Goal: Communication & Community: Answer question/provide support

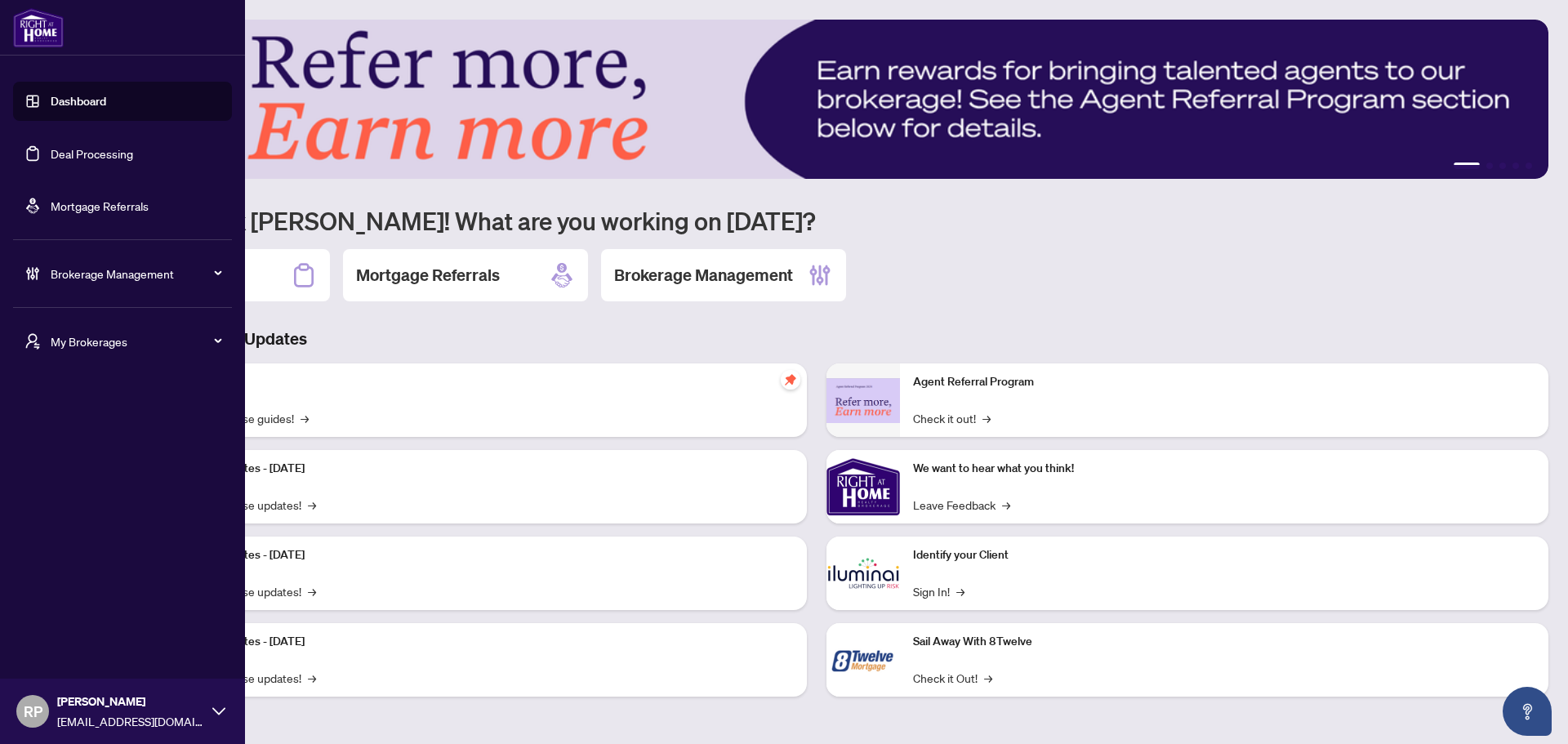
click at [79, 101] on link "Dashboard" at bounding box center [78, 102] width 55 height 15
click at [133, 150] on link "Deal Processing" at bounding box center [92, 154] width 83 height 15
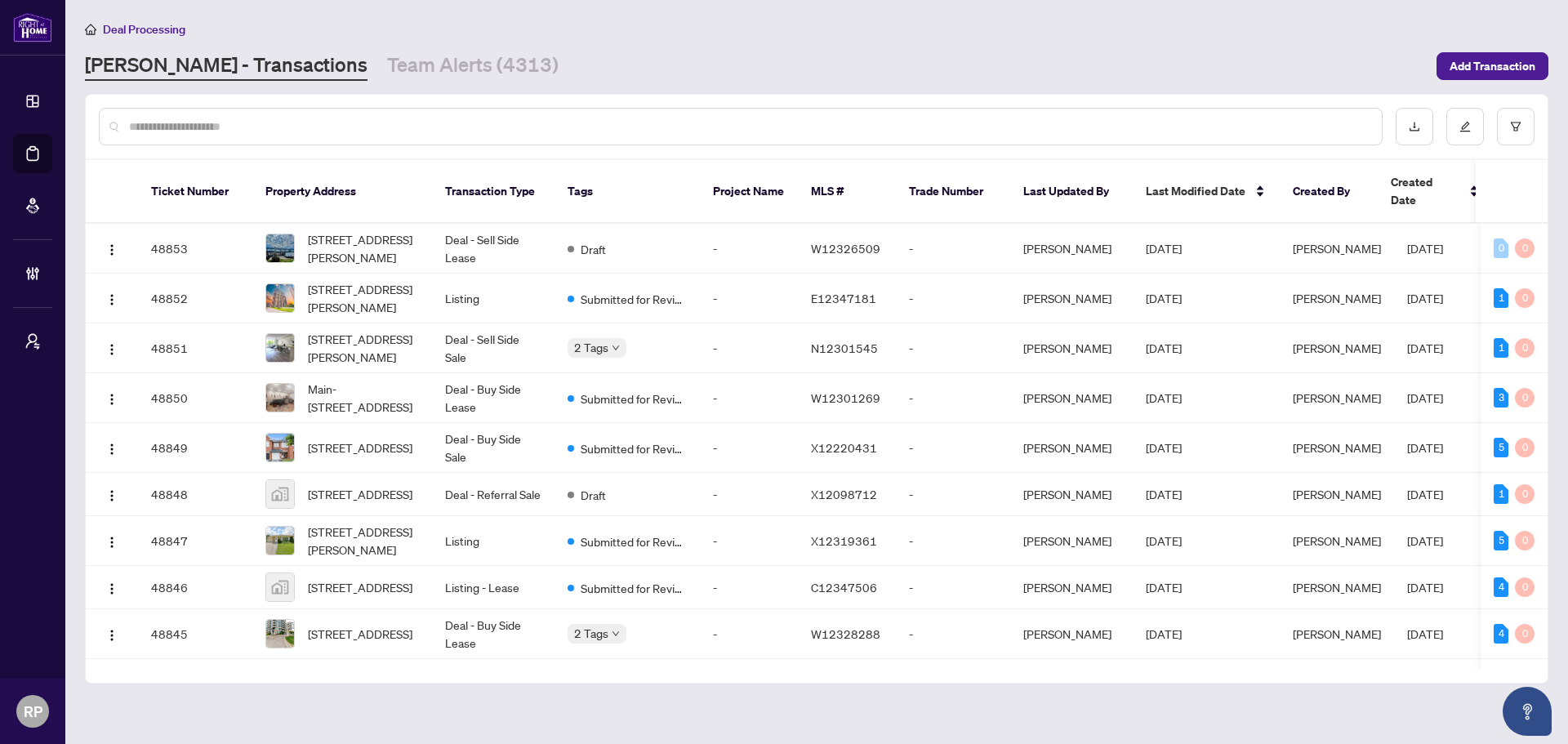
click at [1107, 133] on input "text" at bounding box center [748, 126] width 1240 height 18
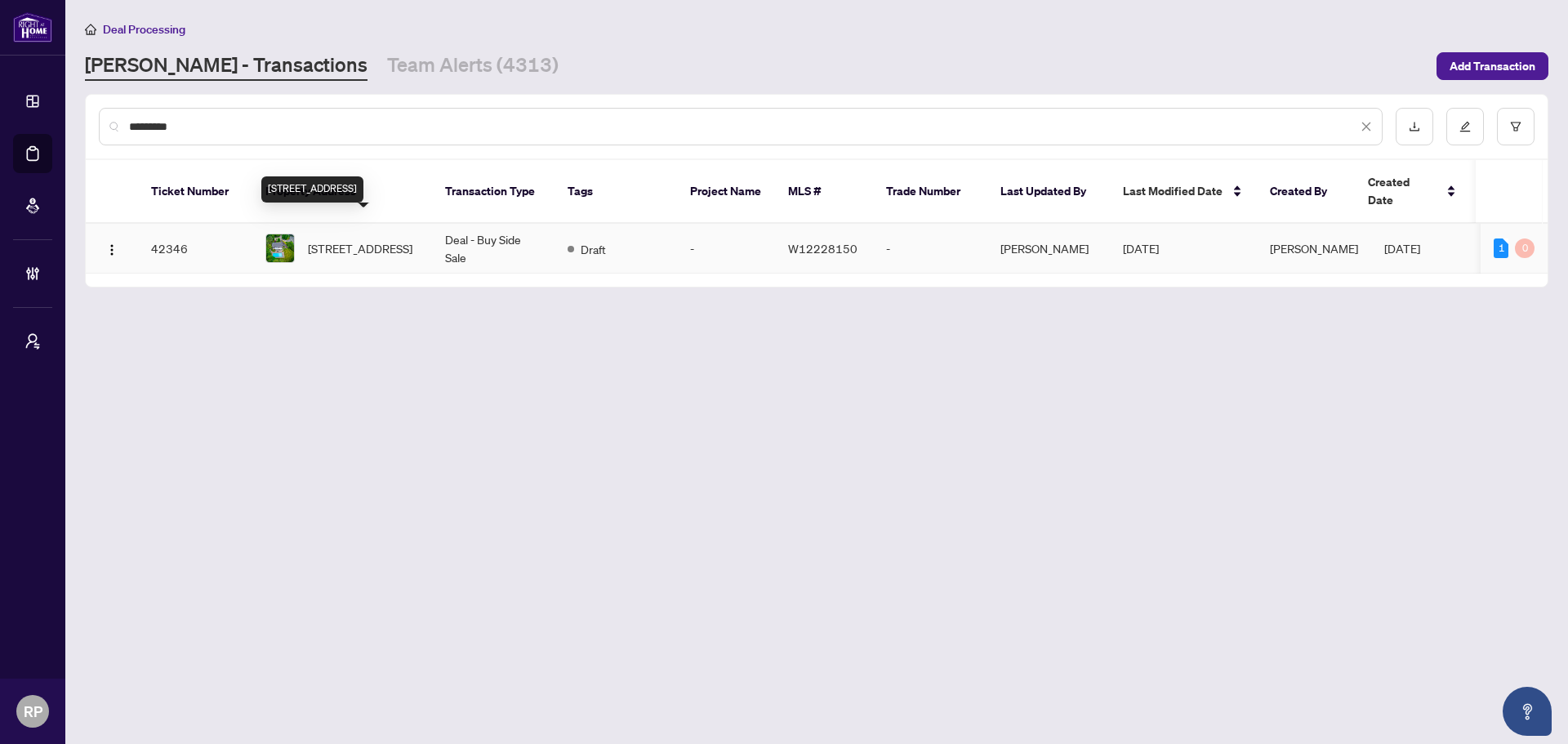
type input "*********"
click at [413, 240] on span "[STREET_ADDRESS]" at bounding box center [360, 248] width 104 height 18
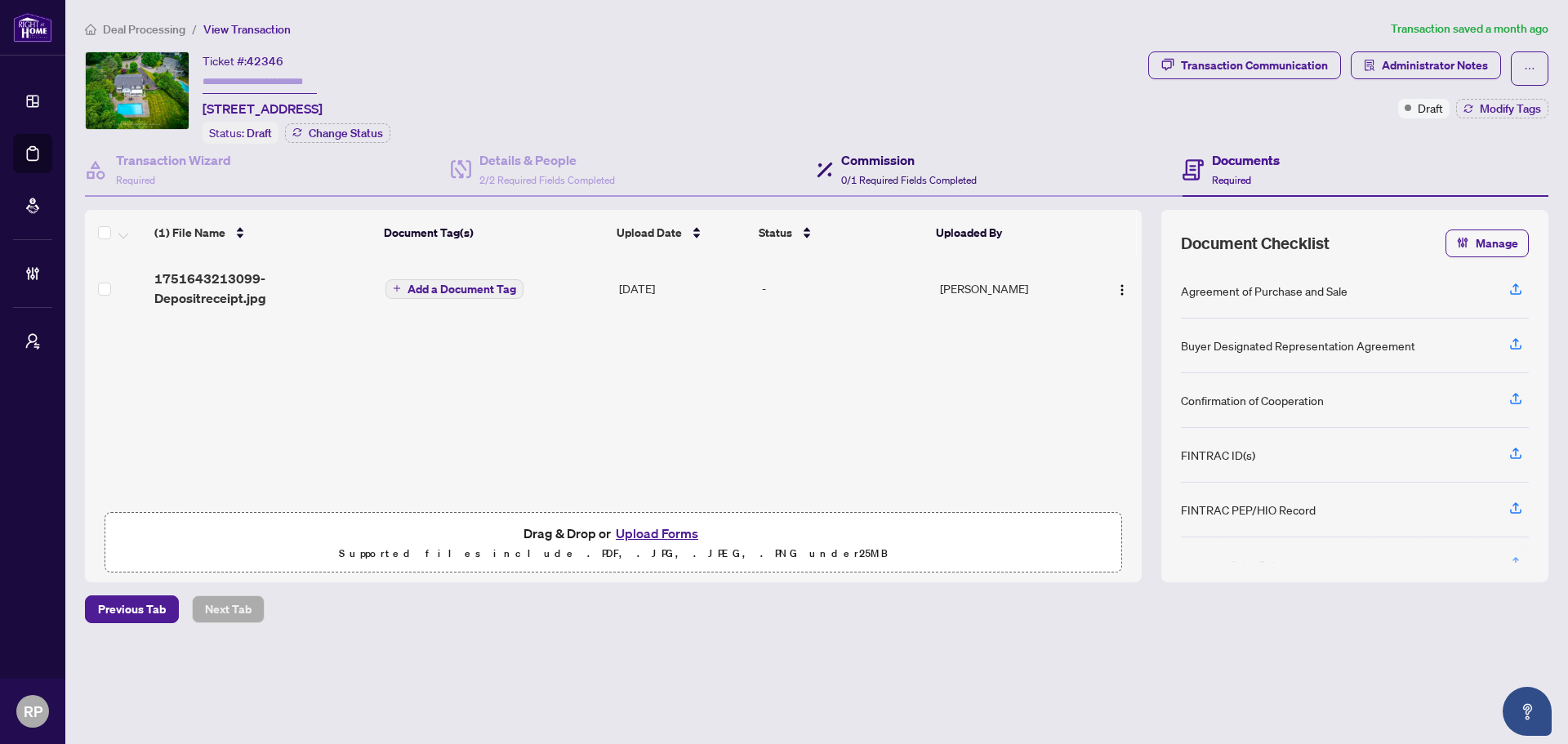
click at [897, 168] on h4 "Commission" at bounding box center [909, 160] width 135 height 20
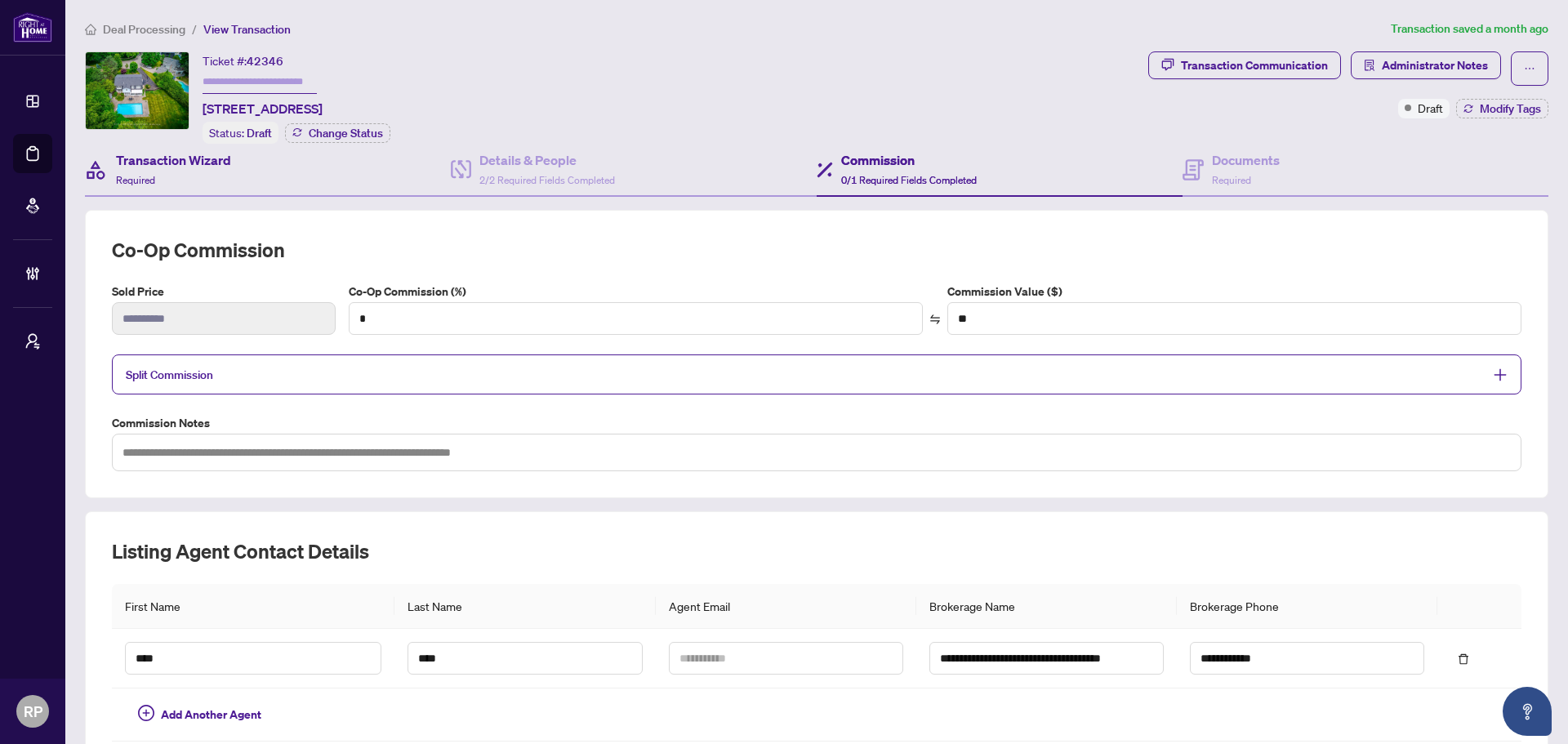
click at [253, 173] on div "Transaction Wizard Required" at bounding box center [267, 170] width 366 height 53
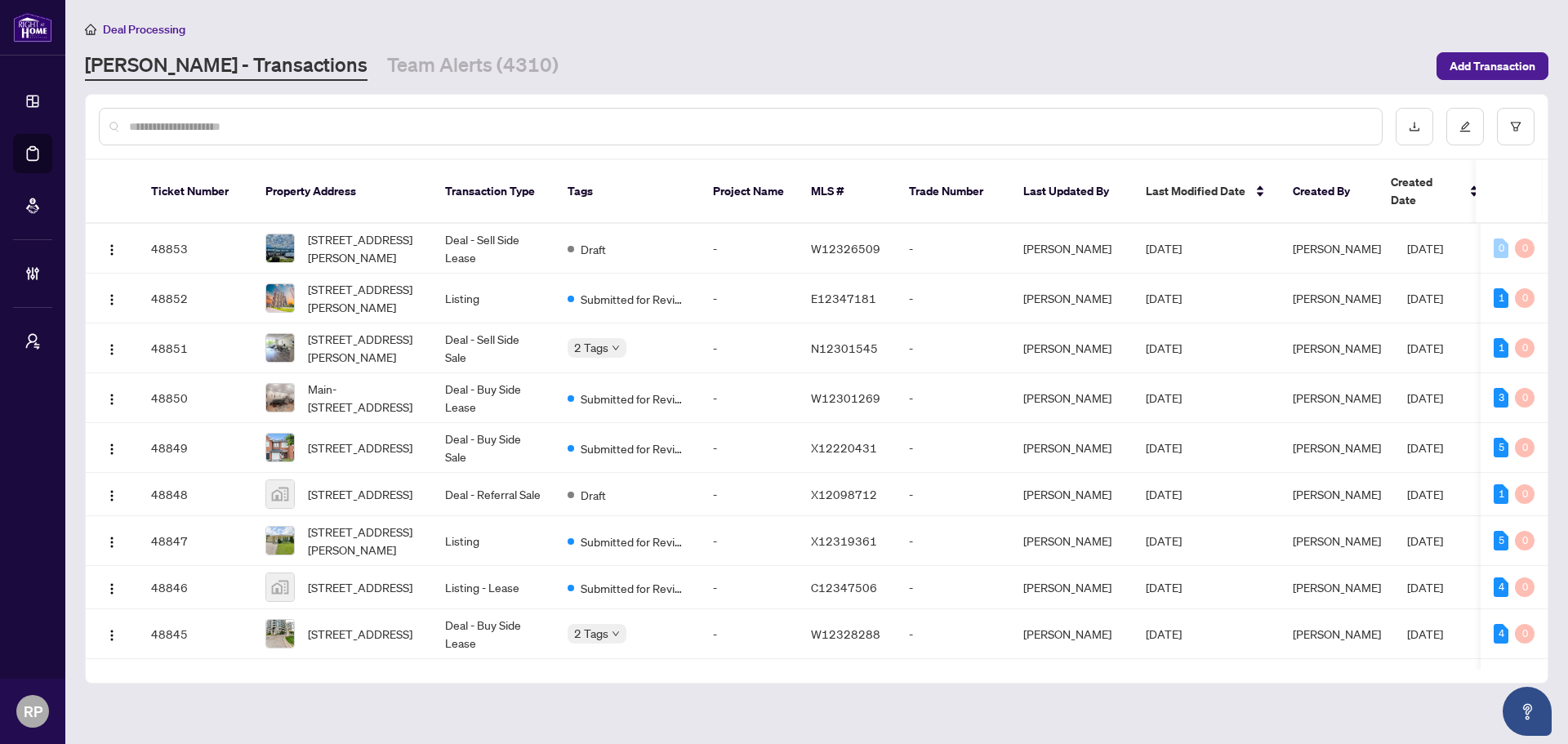
click at [299, 128] on input "text" at bounding box center [748, 126] width 1240 height 18
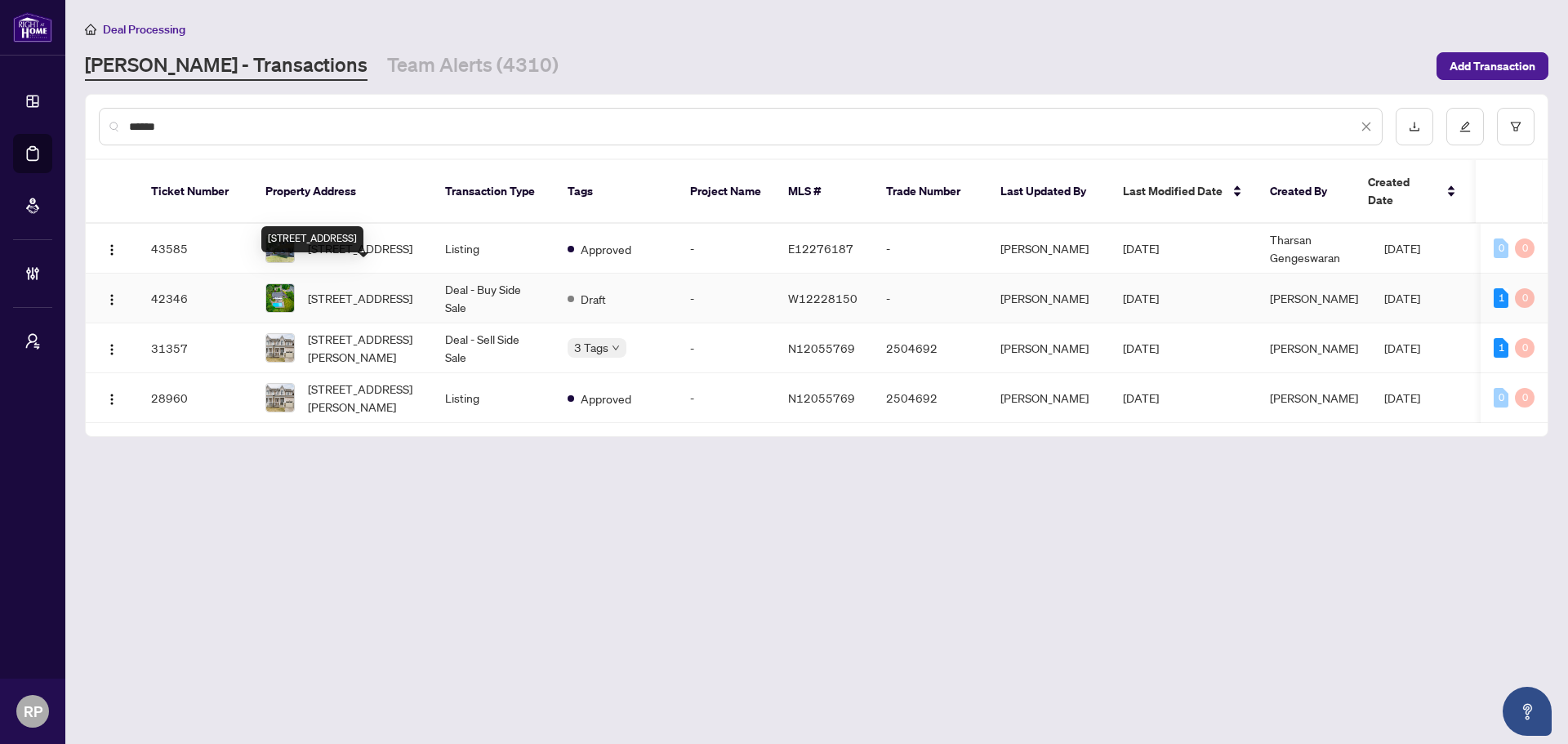
type input "******"
click at [367, 290] on span "[STREET_ADDRESS]" at bounding box center [360, 298] width 104 height 18
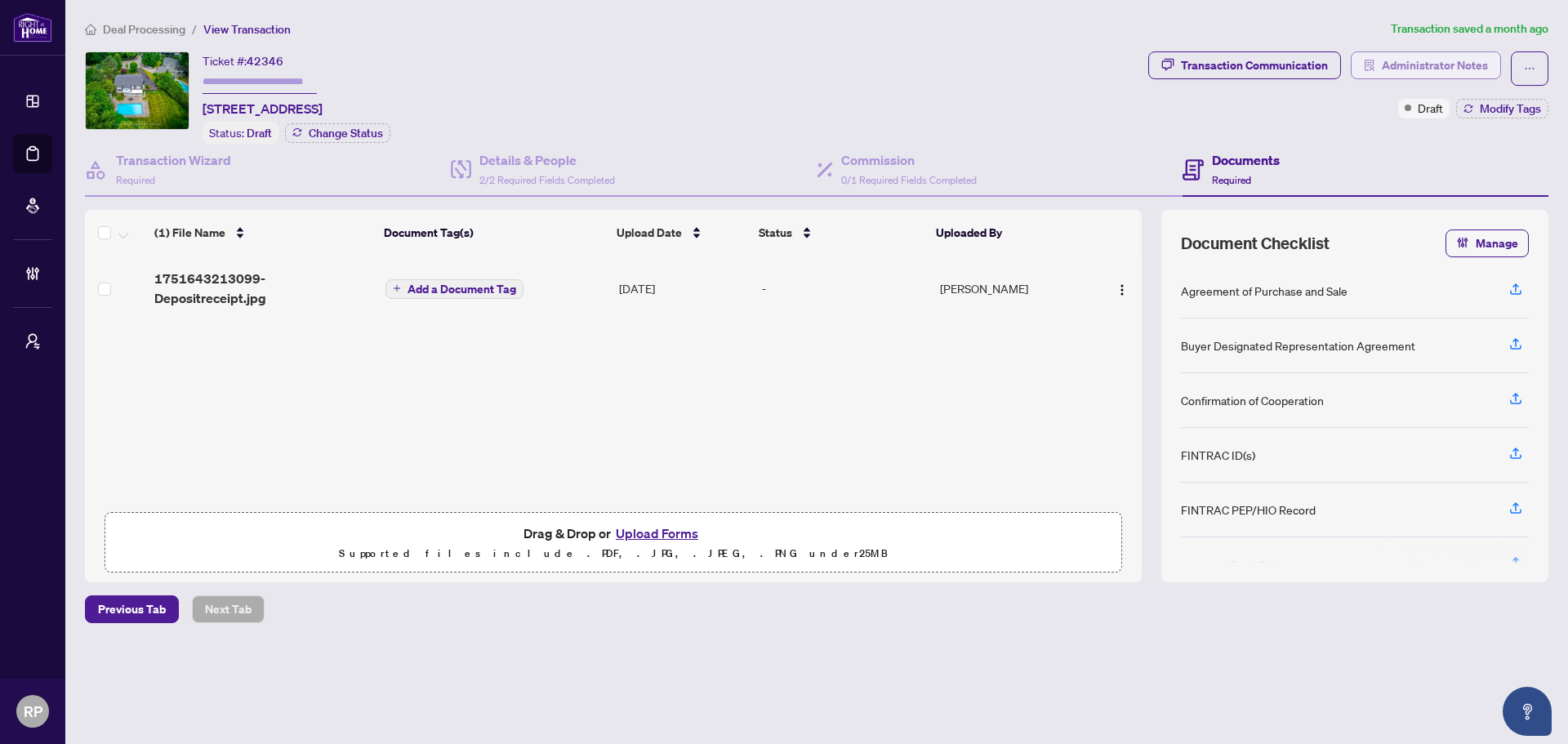
click at [1400, 70] on span "Administrator Notes" at bounding box center [1435, 66] width 106 height 26
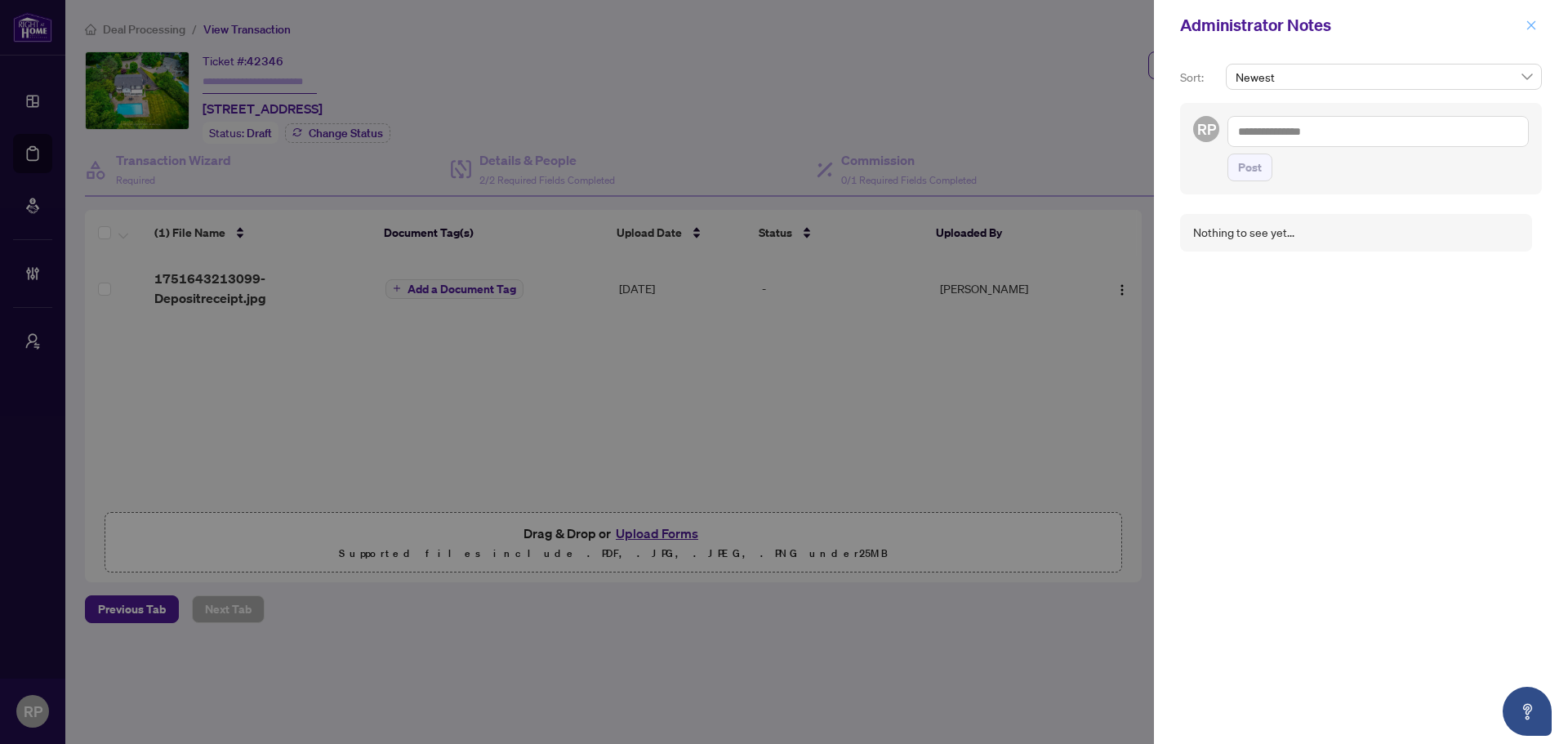
click at [1526, 27] on icon "close" at bounding box center [1531, 25] width 11 height 11
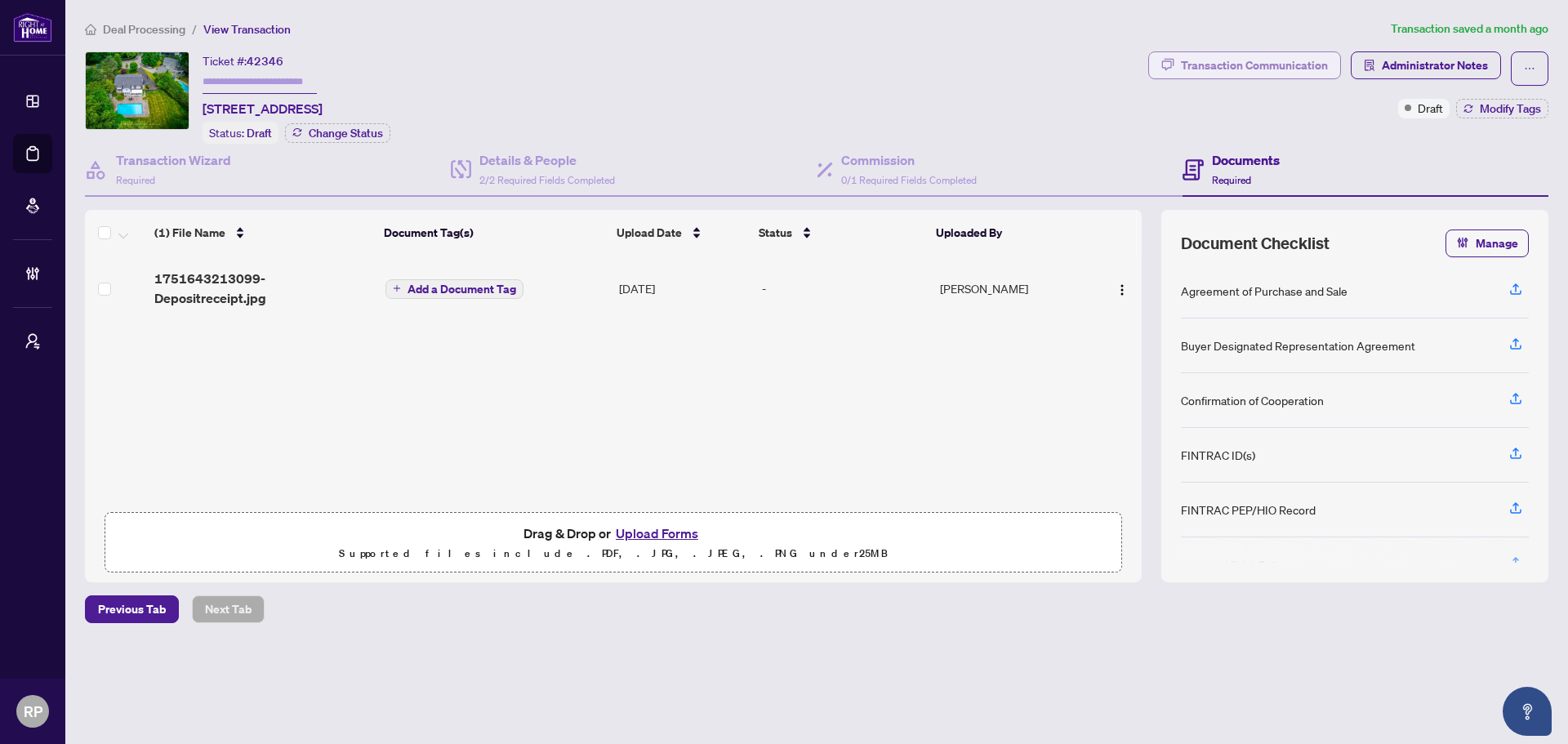
click at [1301, 66] on div "Transaction Communication" at bounding box center [1254, 66] width 147 height 26
type textarea "**********"
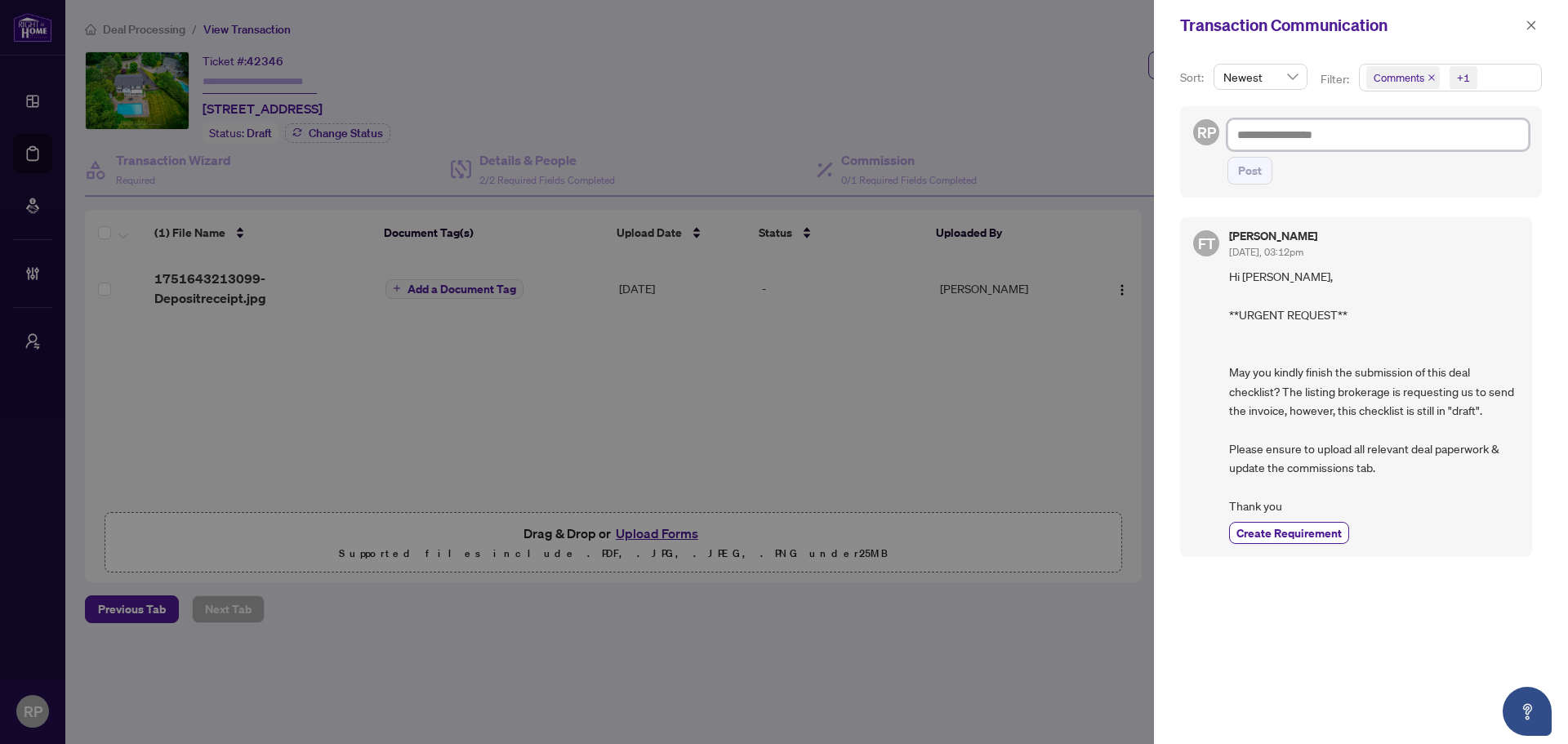
click at [1326, 132] on textarea at bounding box center [1378, 135] width 302 height 31
click at [1529, 28] on icon "close" at bounding box center [1532, 25] width 9 height 9
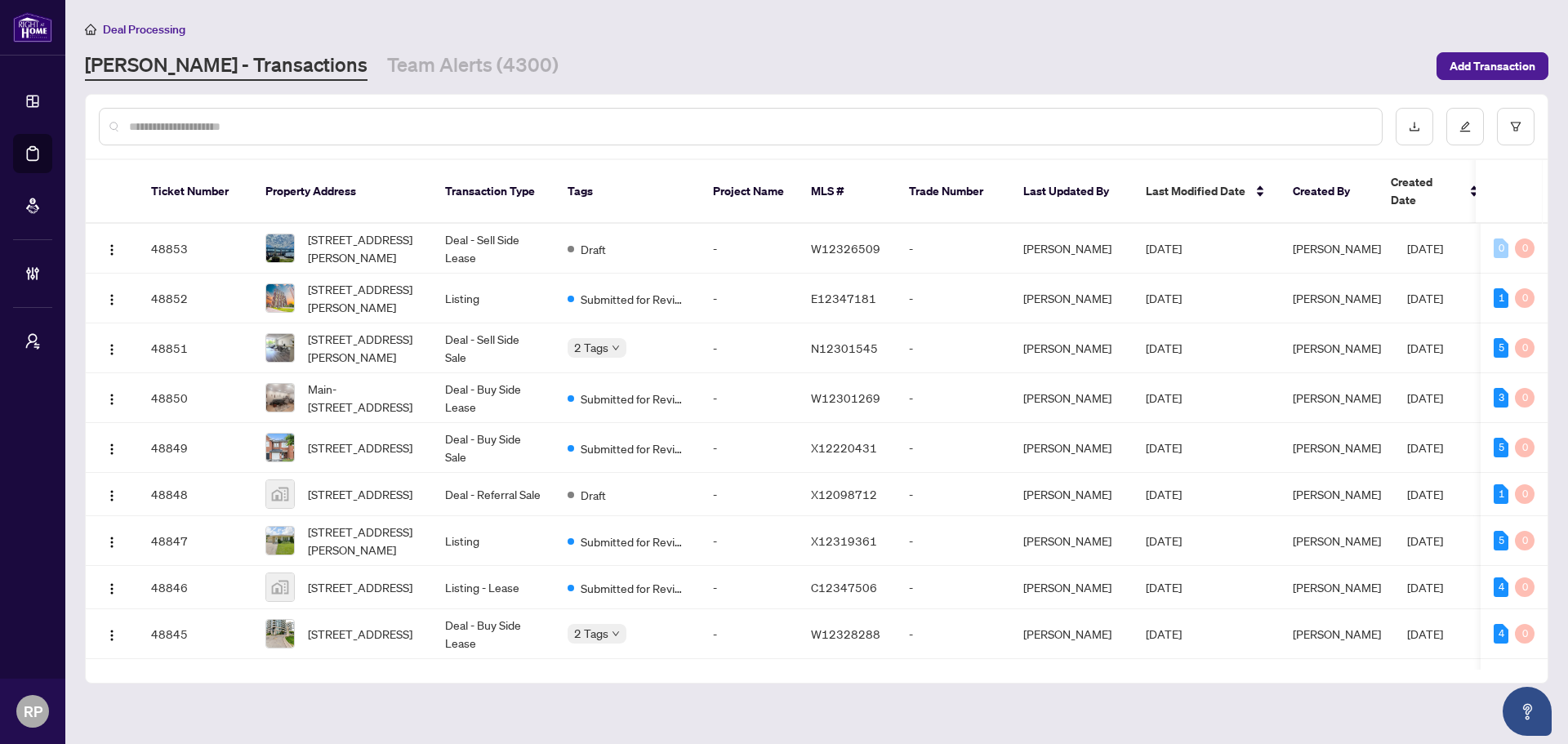
click at [352, 134] on input "text" at bounding box center [748, 126] width 1240 height 18
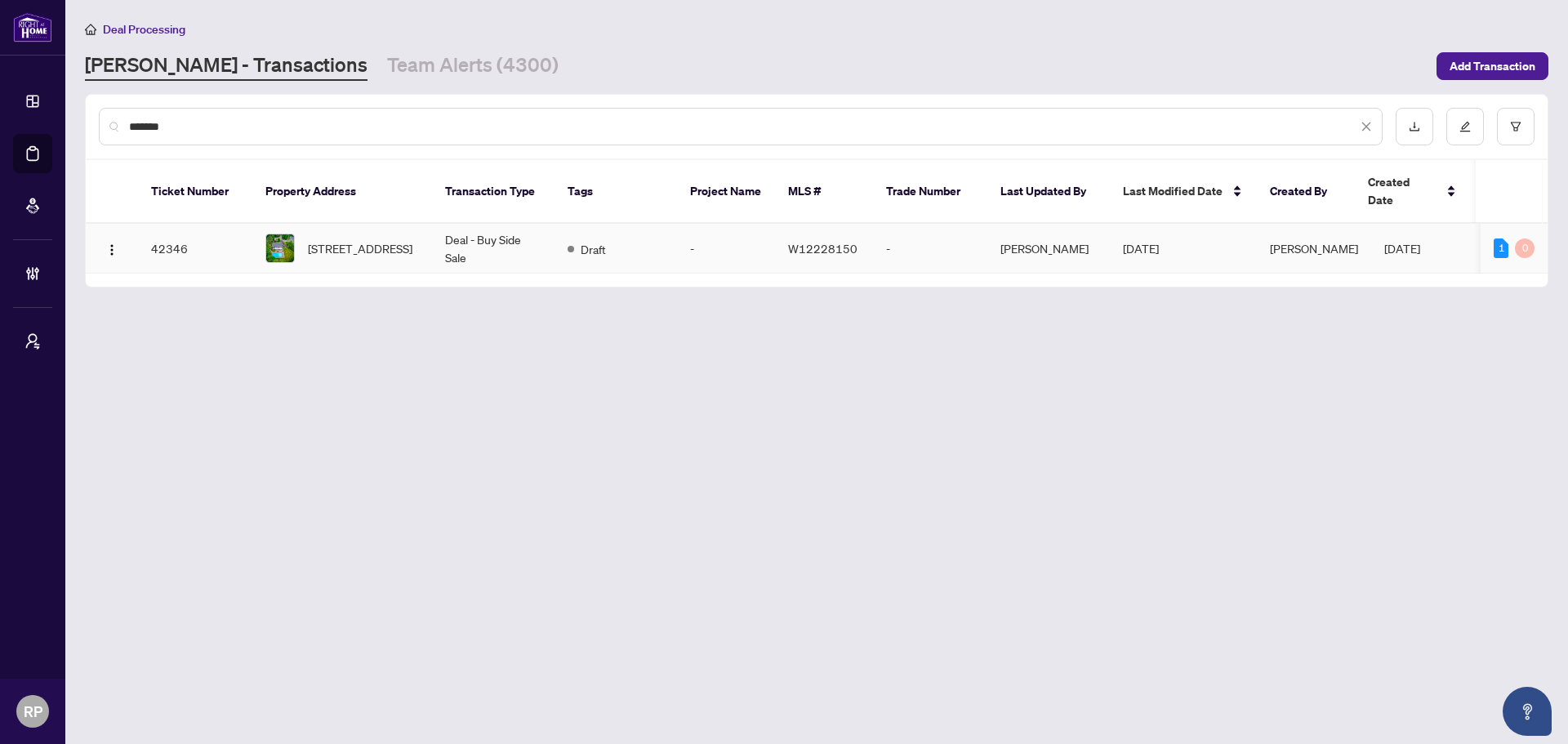
type input "*******"
click at [432, 236] on td "Deal - Buy Side Sale" at bounding box center [494, 248] width 122 height 50
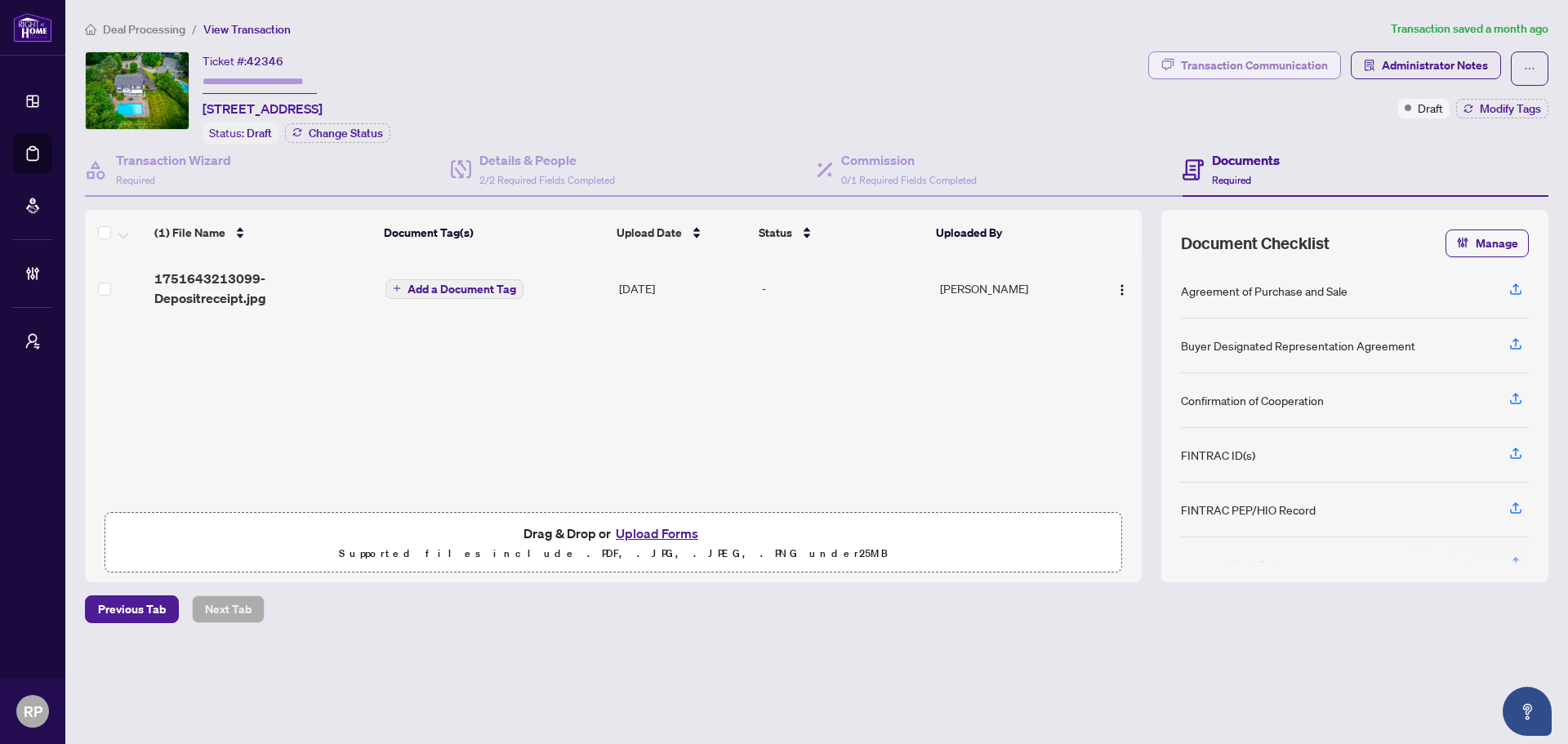
click at [1235, 67] on div "Transaction Communication" at bounding box center [1254, 66] width 147 height 26
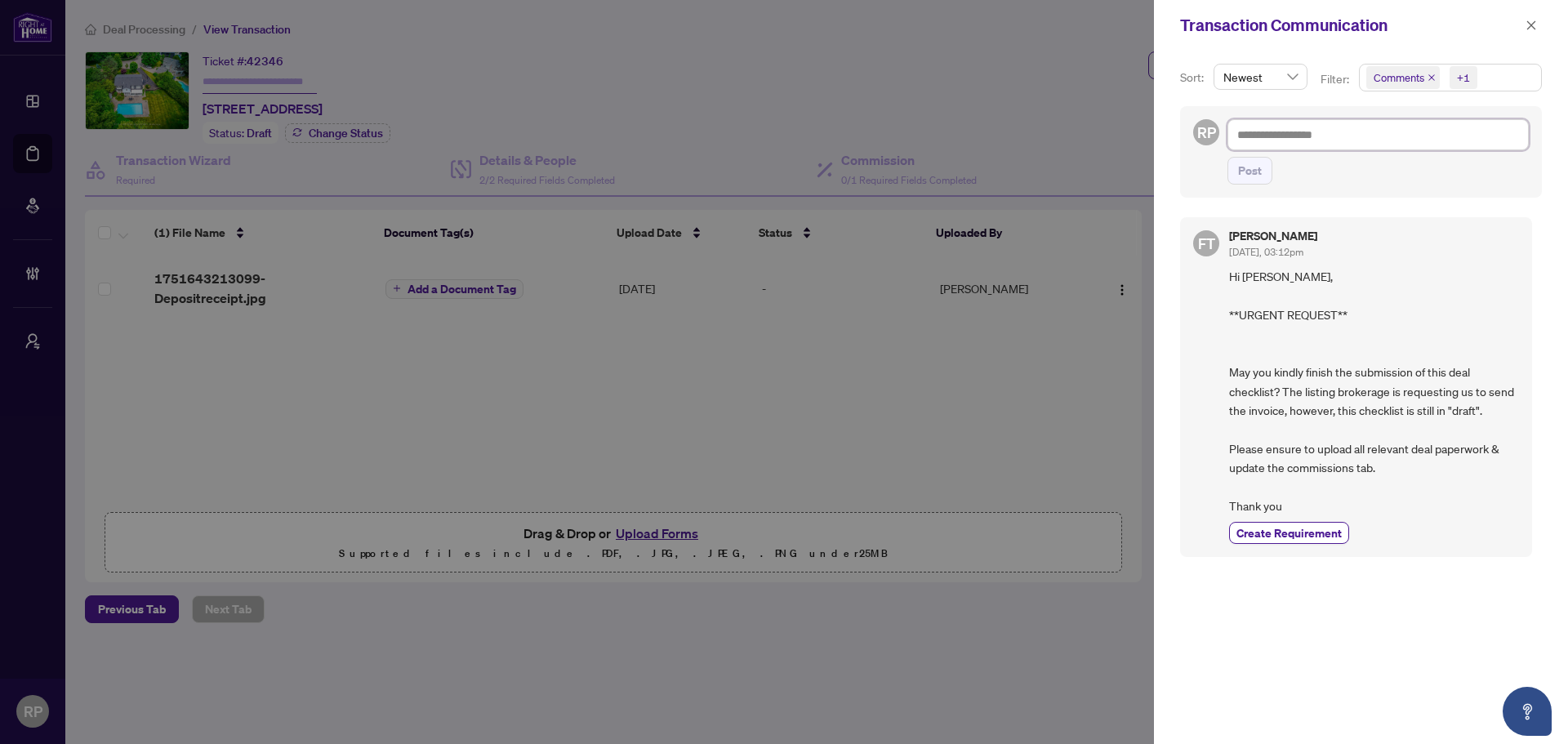
click at [1343, 147] on textarea at bounding box center [1378, 135] width 302 height 31
click at [1532, 24] on icon "close" at bounding box center [1531, 25] width 11 height 11
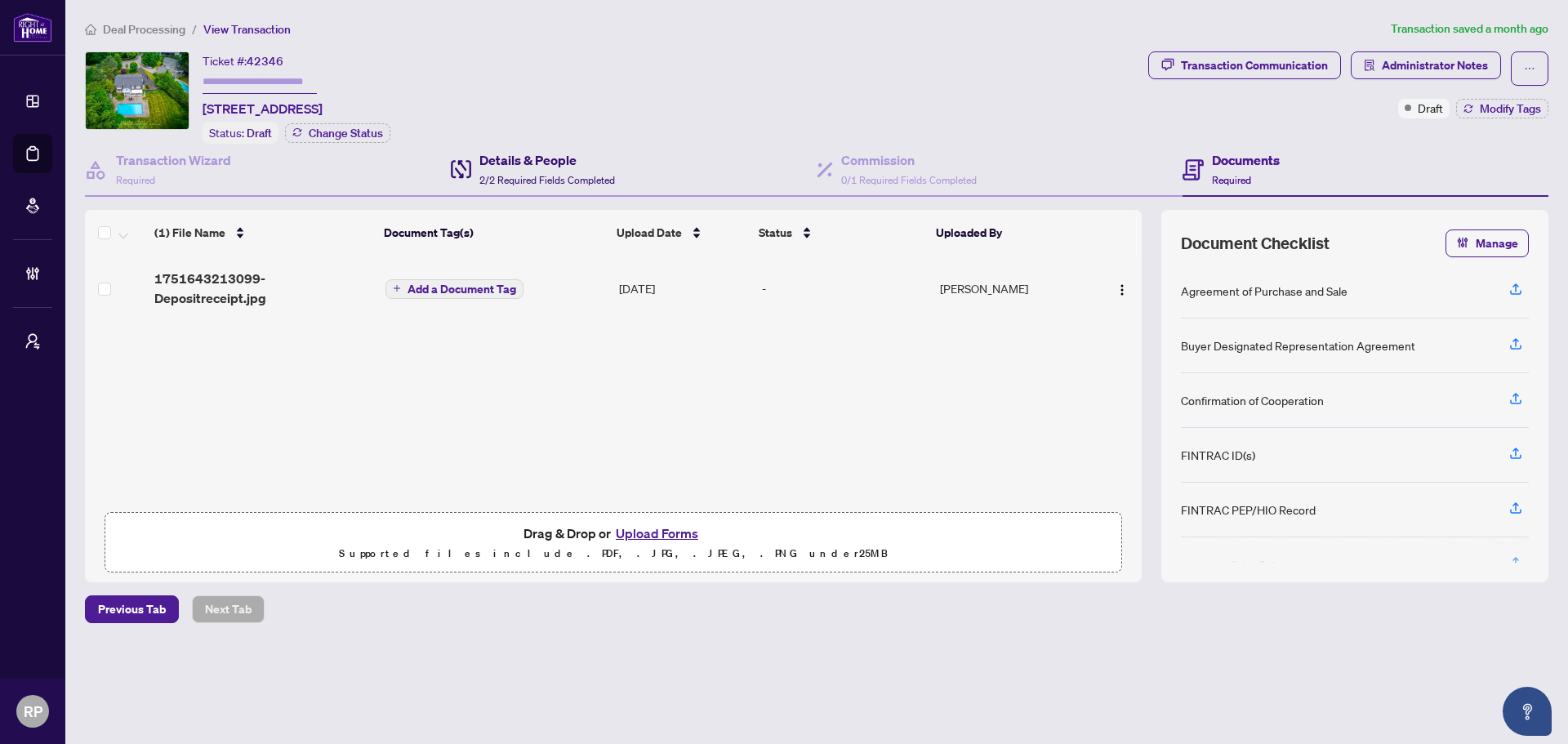
click at [583, 174] on span "2/2 Required Fields Completed" at bounding box center [547, 180] width 135 height 12
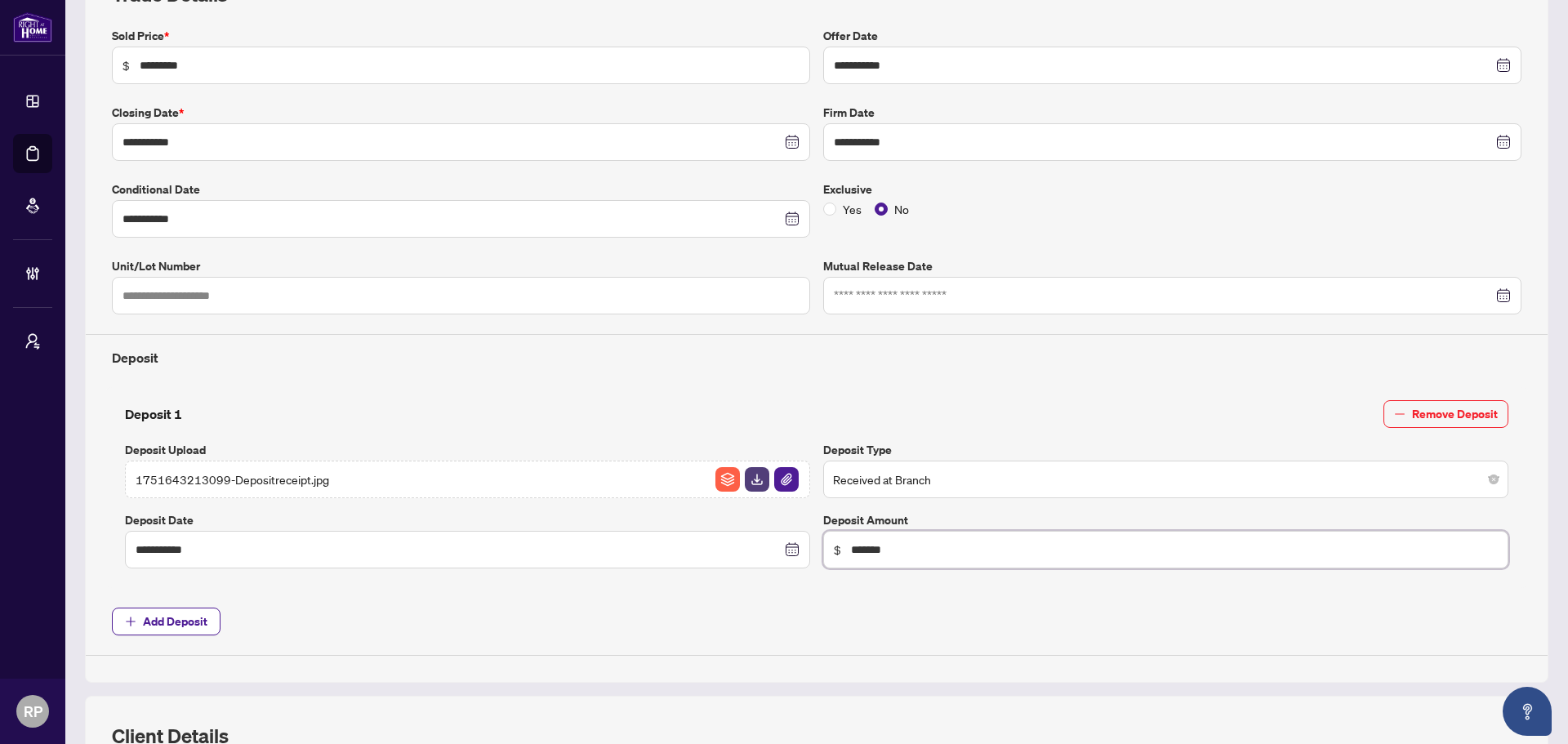
scroll to position [582, 0]
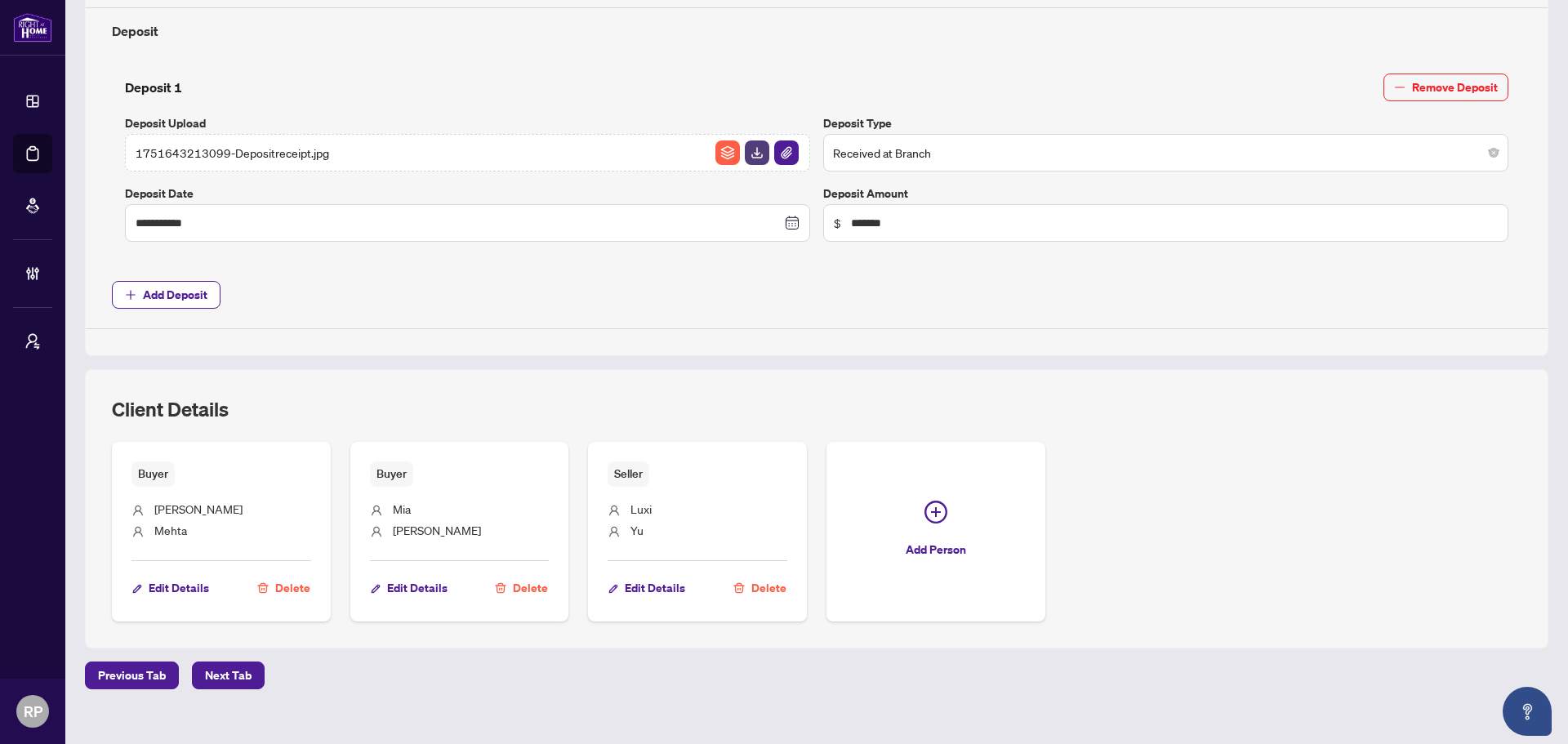
click at [431, 507] on li "Mia" at bounding box center [460, 511] width 180 height 22
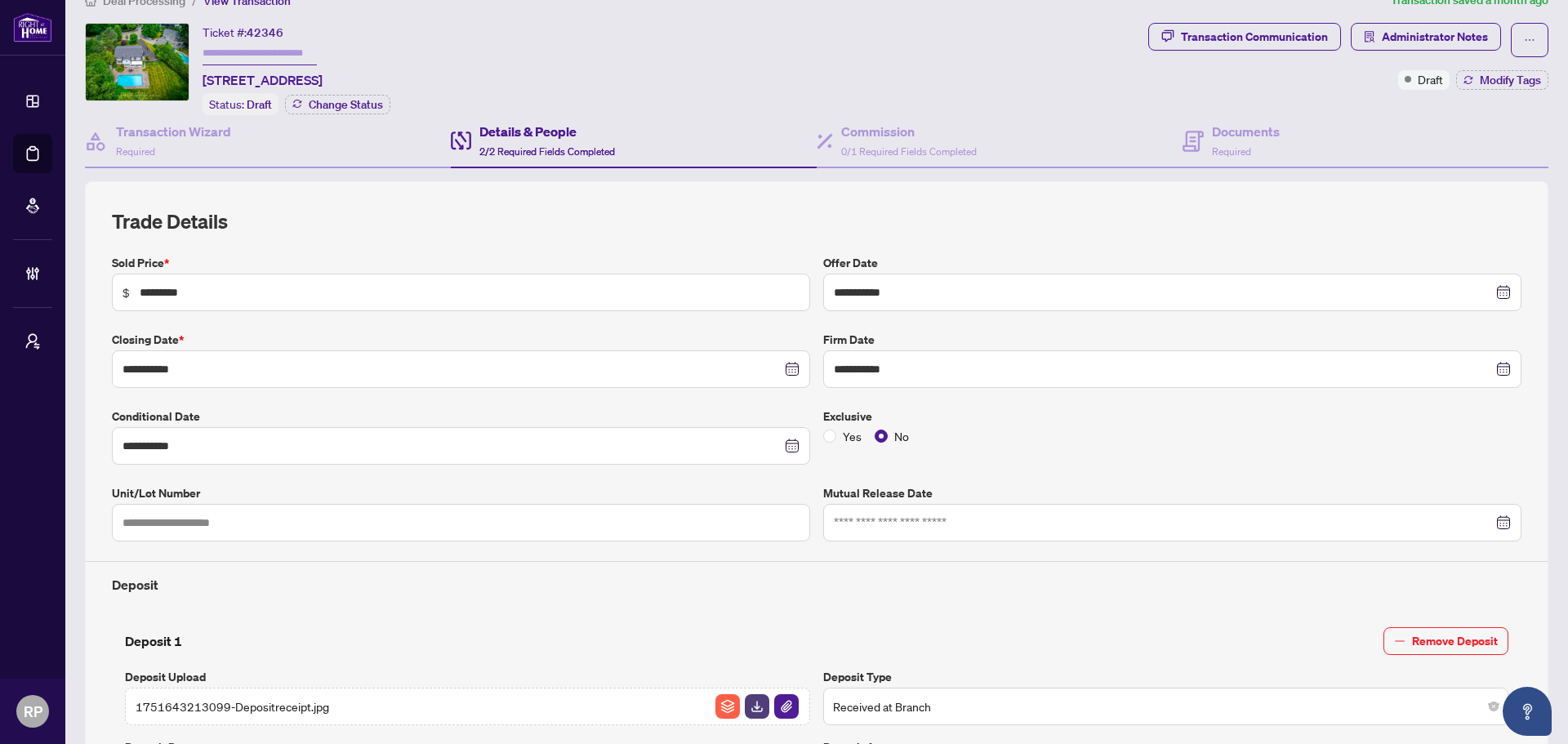
scroll to position [0, 0]
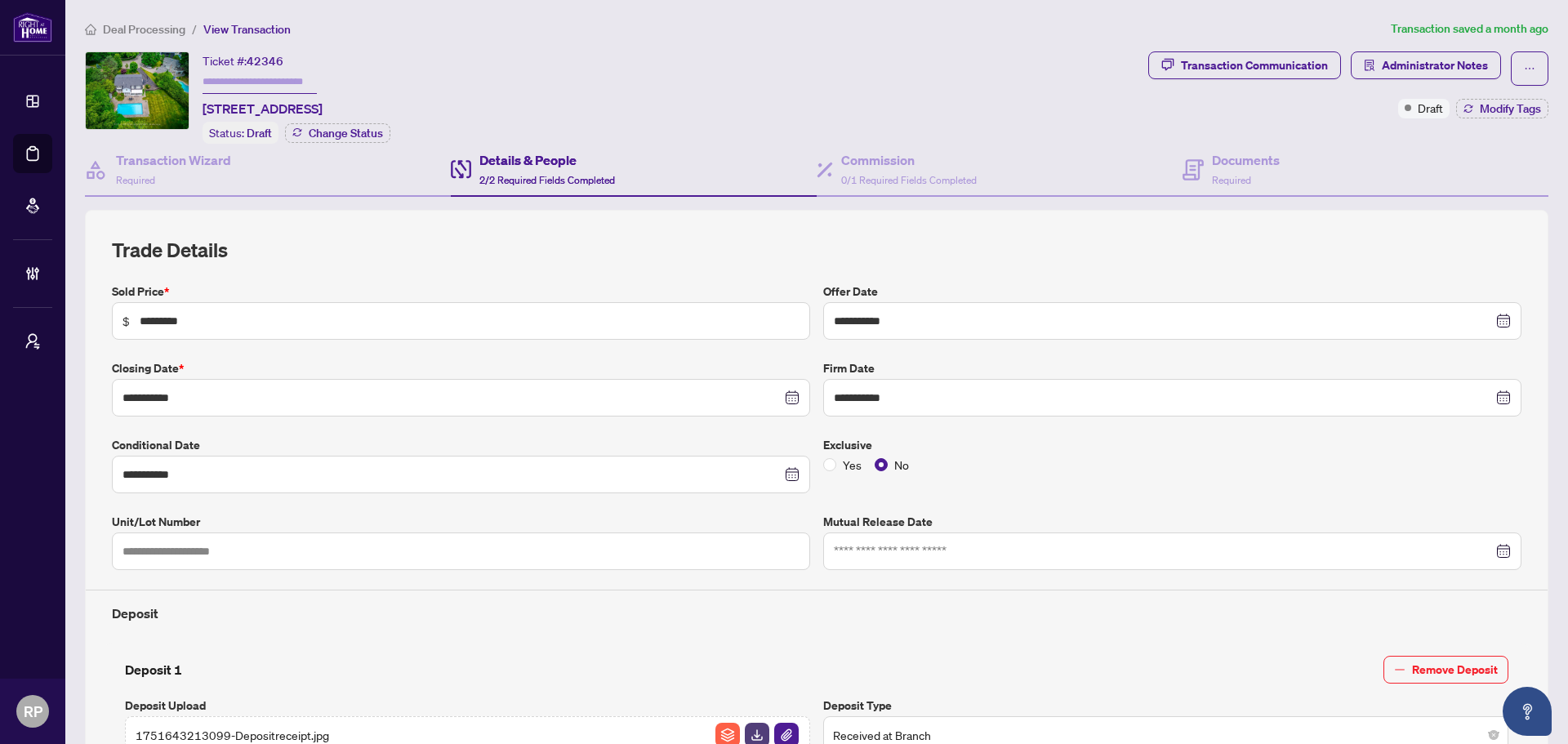
click at [1378, 80] on span "Administrator Notes" at bounding box center [1426, 69] width 150 height 34
click at [1382, 75] on span "Administrator Notes" at bounding box center [1435, 66] width 106 height 26
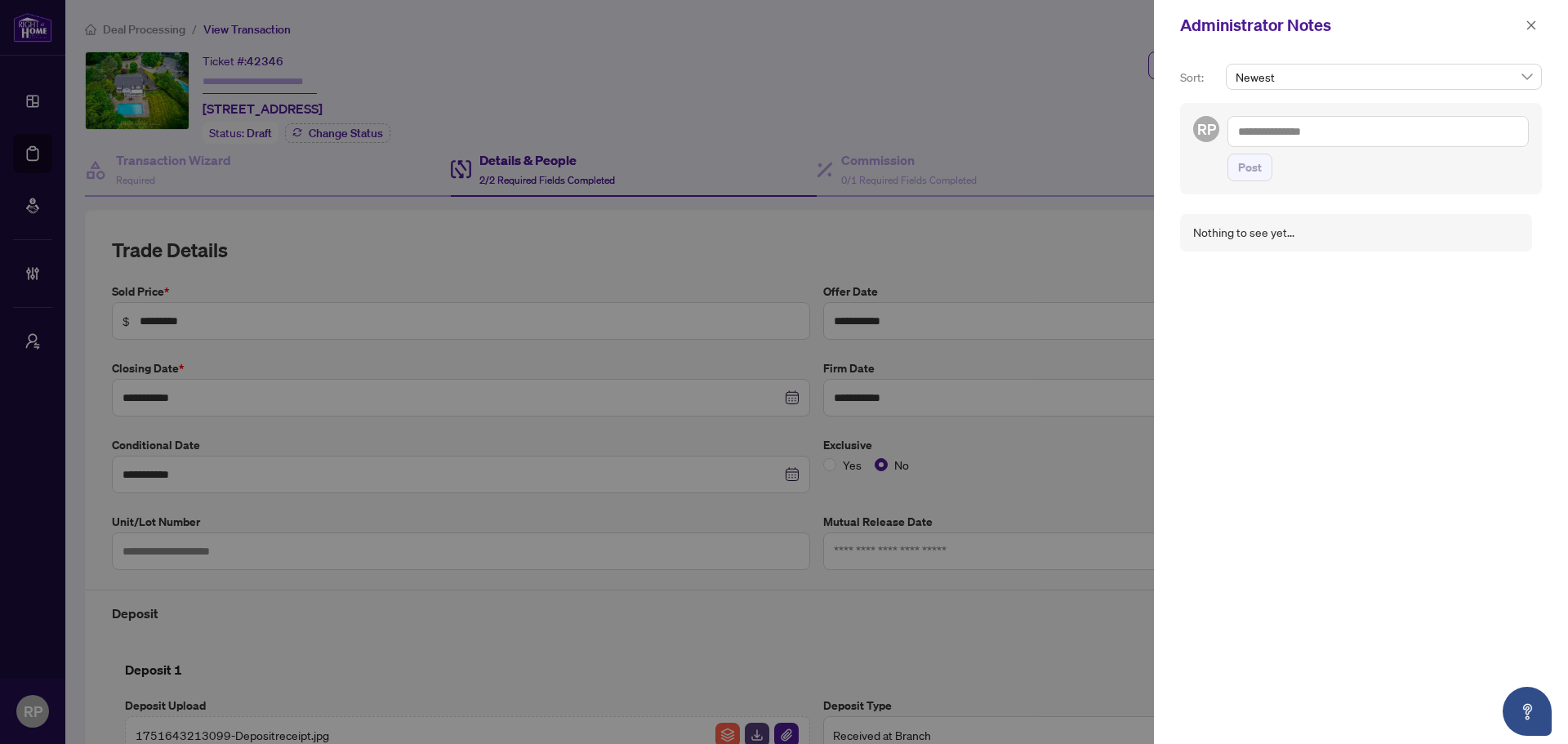
click at [1372, 81] on span "Newest" at bounding box center [1383, 77] width 296 height 24
type input "*"
click at [1532, 21] on icon "close" at bounding box center [1531, 25] width 11 height 11
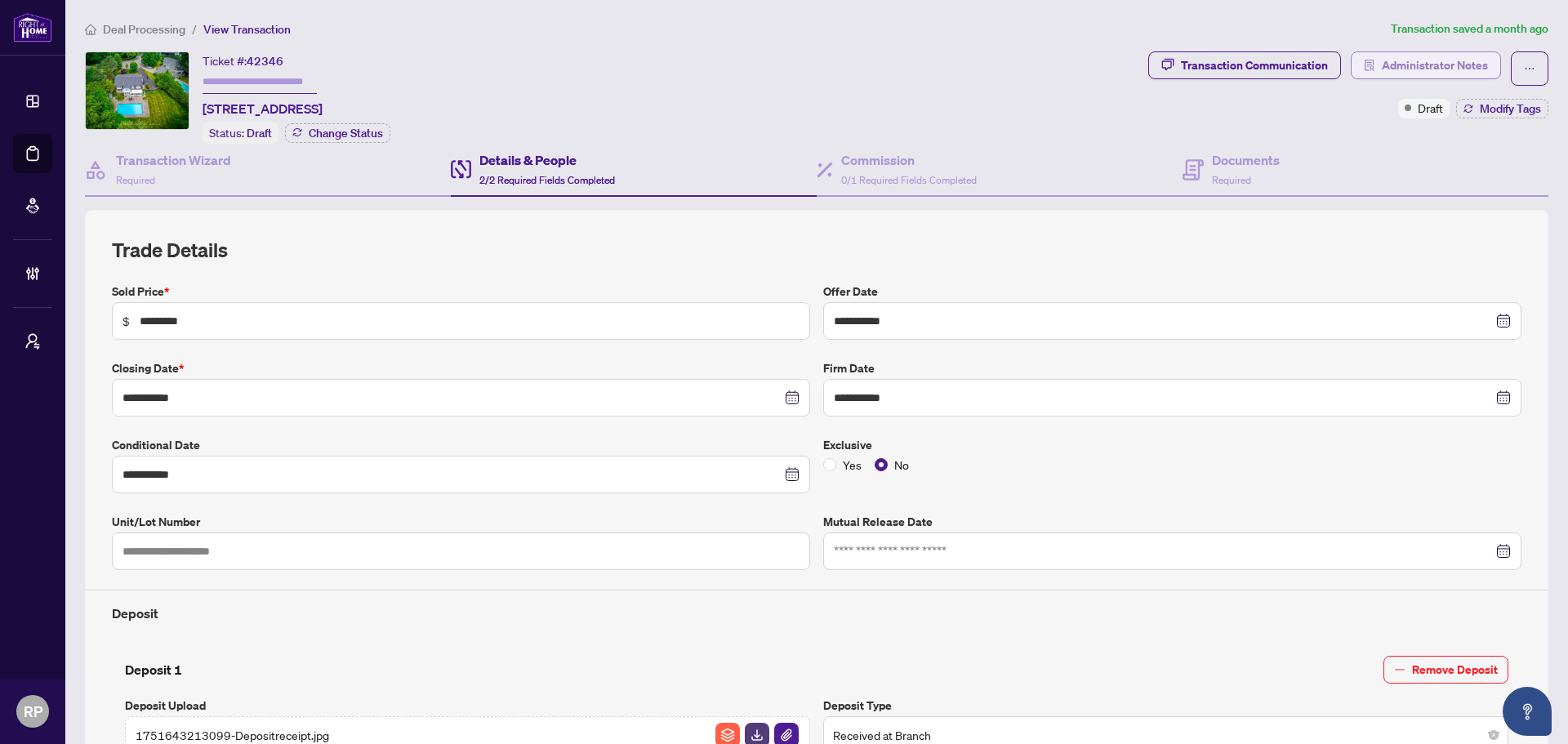
click at [1431, 72] on span "Administrator Notes" at bounding box center [1435, 66] width 106 height 26
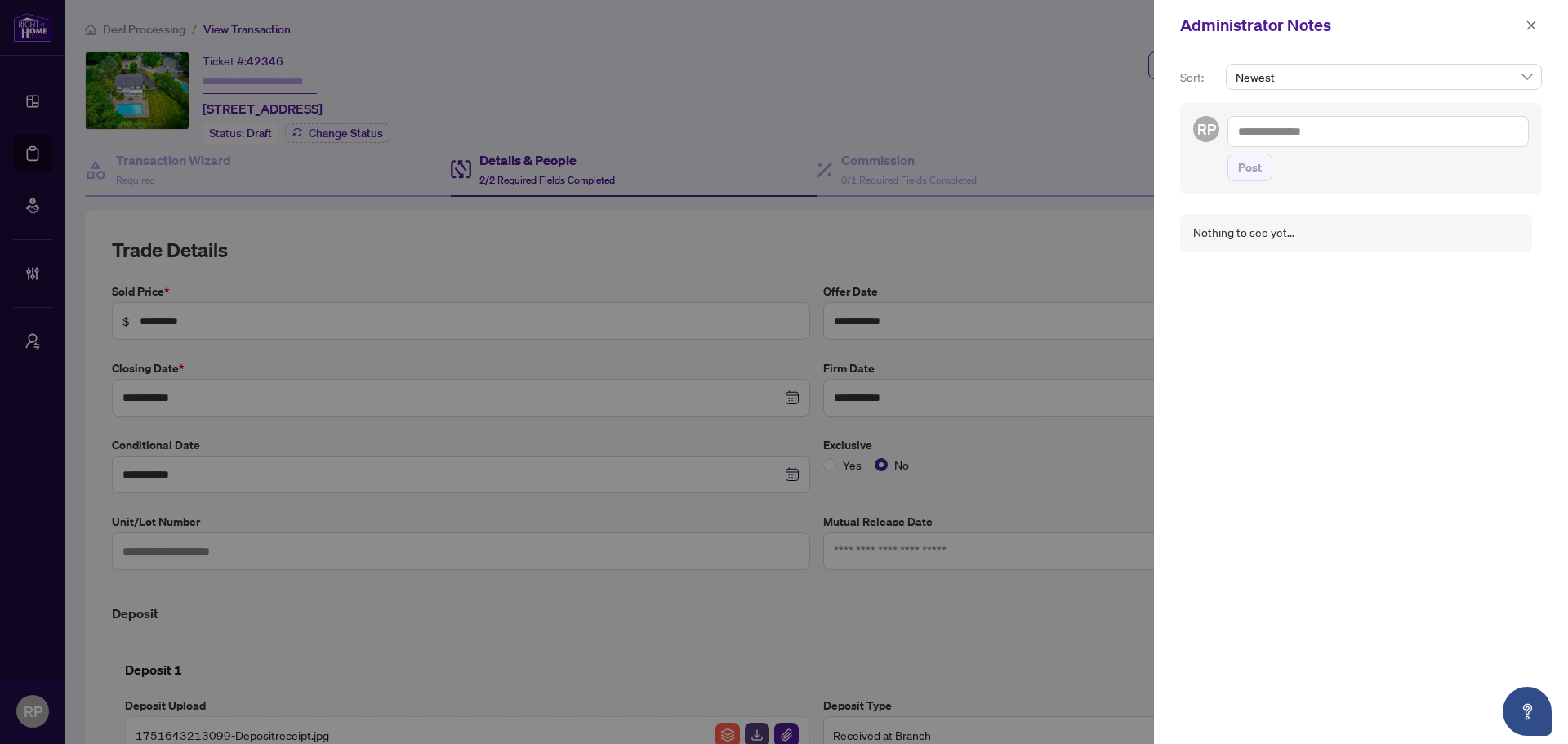
click at [1265, 139] on textarea at bounding box center [1378, 131] width 302 height 31
click at [1359, 152] on li "[PERSON_NAME] ton Administrator" at bounding box center [1373, 142] width 197 height 28
type textarea "**********"
click at [1245, 197] on span "Post" at bounding box center [1249, 184] width 24 height 26
